Goal: Find contact information: Find contact information

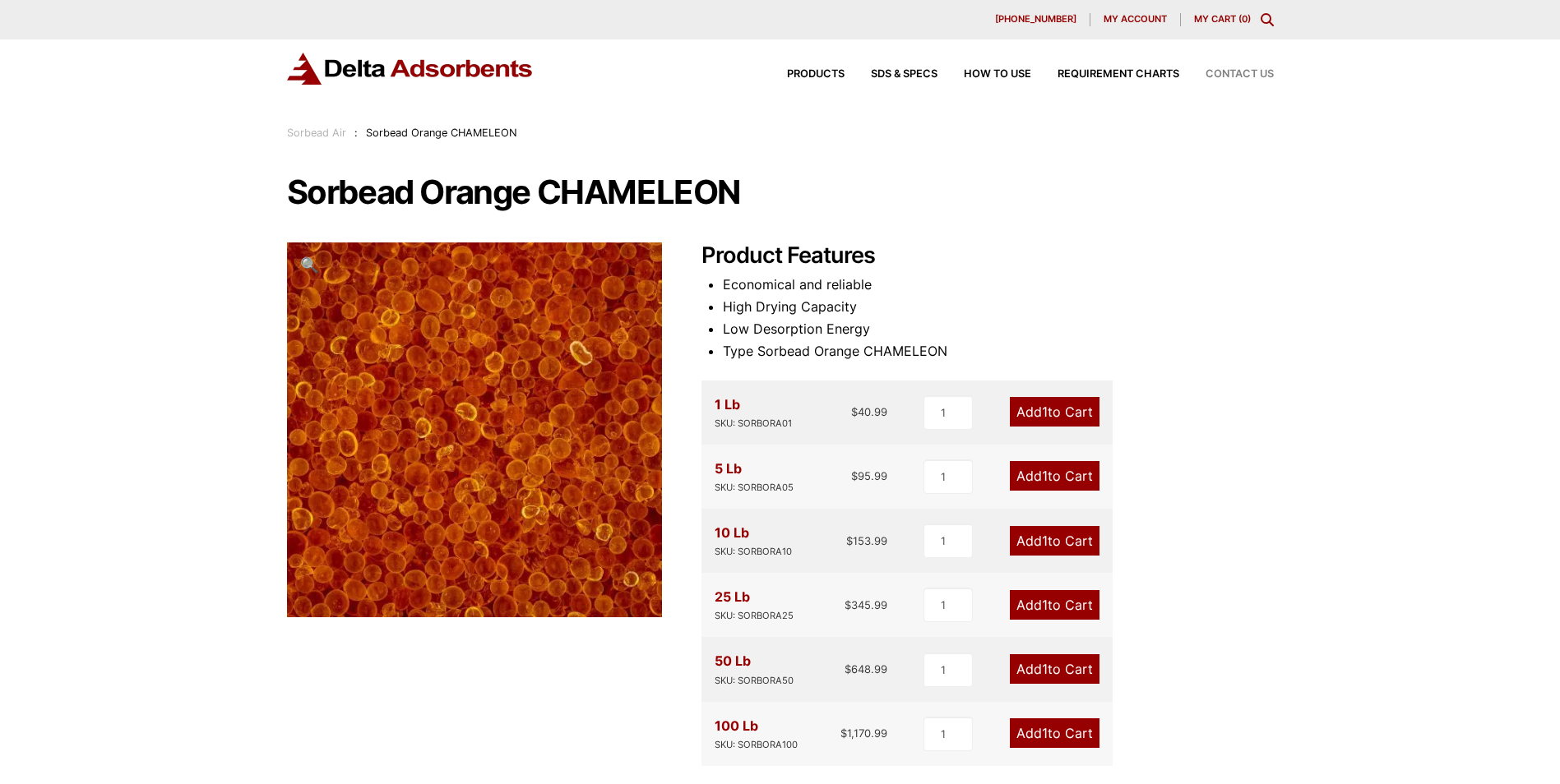
click at [1224, 70] on span "Contact Us" at bounding box center [1240, 75] width 68 height 11
